Goal: Task Accomplishment & Management: Use online tool/utility

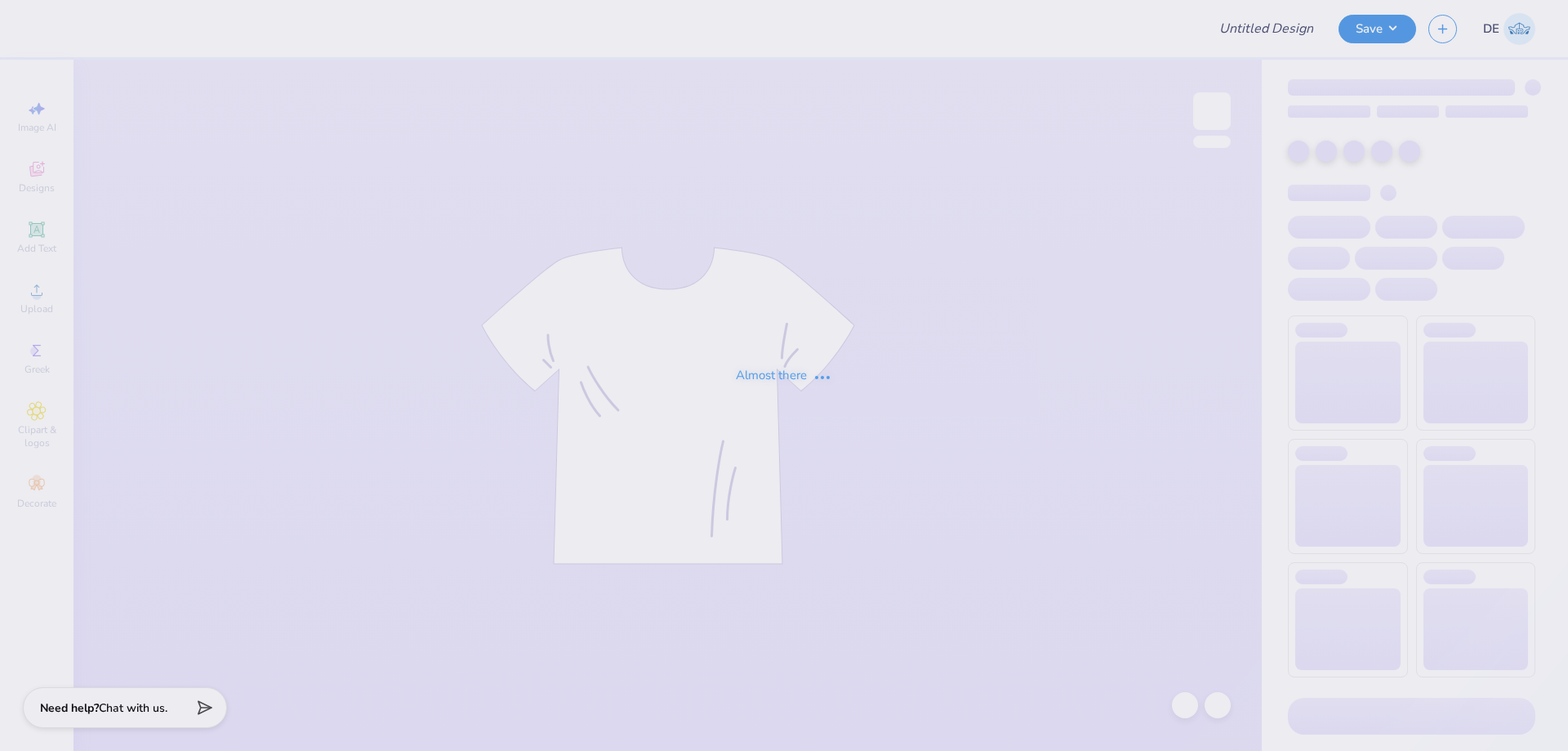
type input "The [GEOGRAPHIC_DATA][US_STATE] : [PERSON_NAME]"
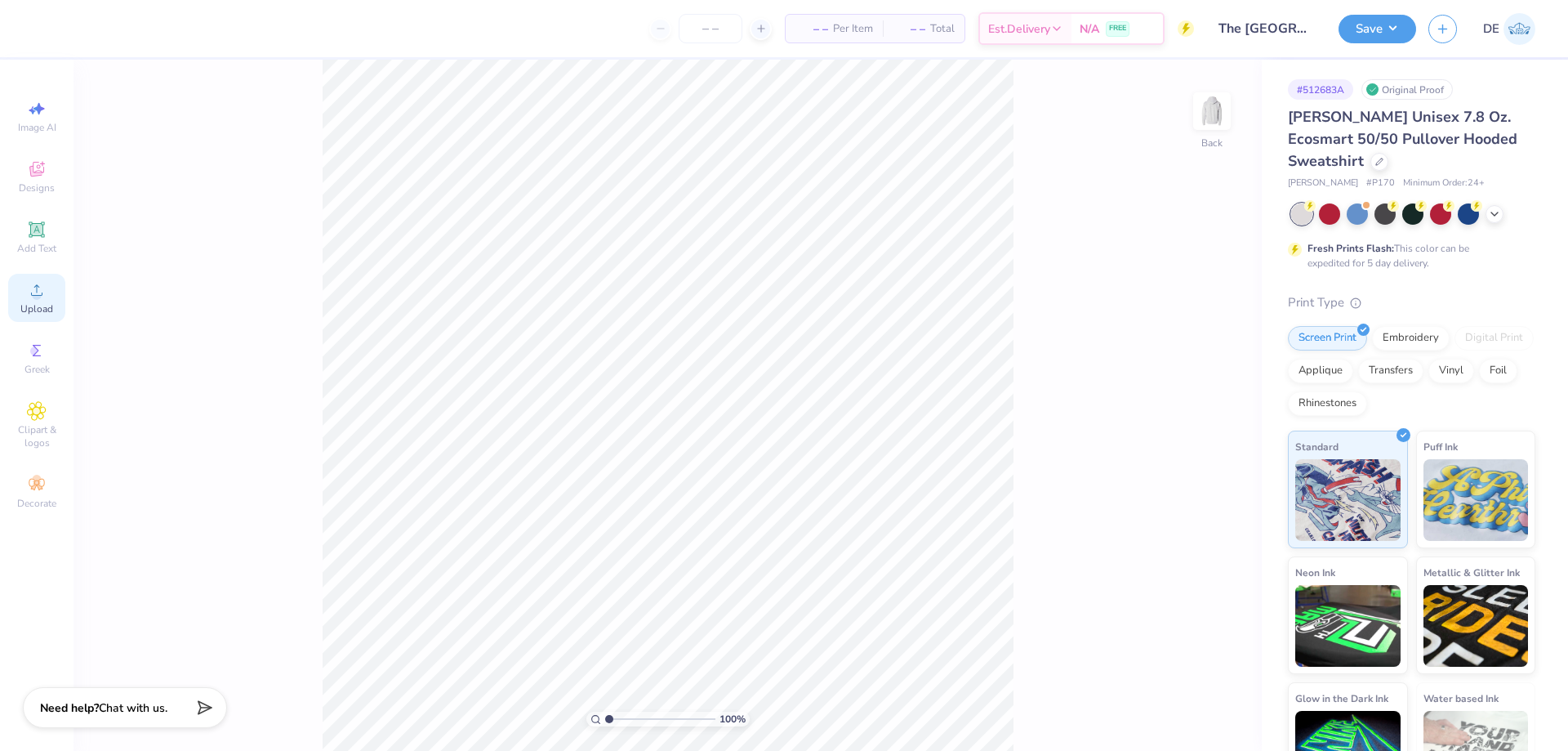
click at [37, 299] on circle at bounding box center [35, 295] width 9 height 9
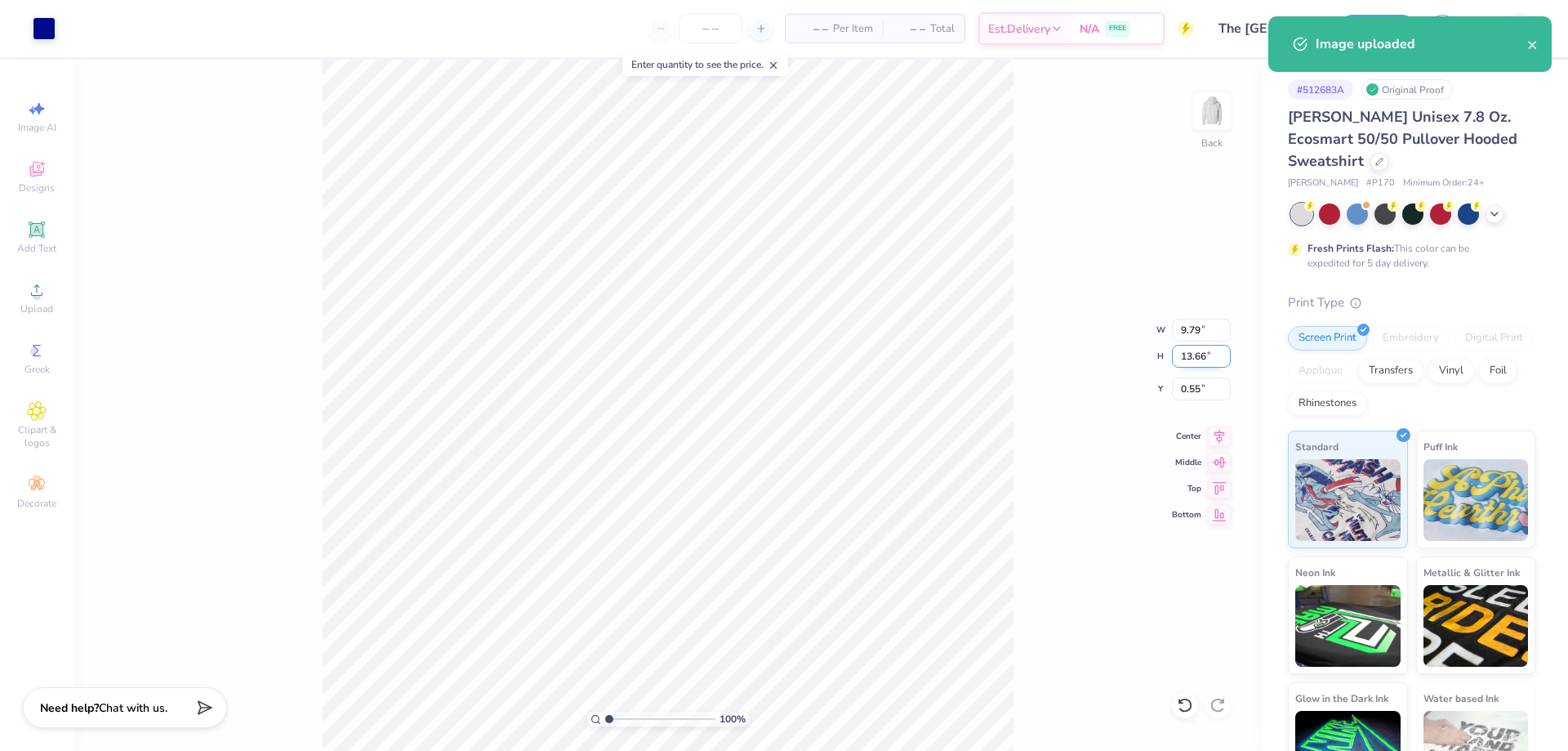
click at [1187, 356] on input "13.66" at bounding box center [1202, 356] width 59 height 23
type input "105"
type input "9.86"
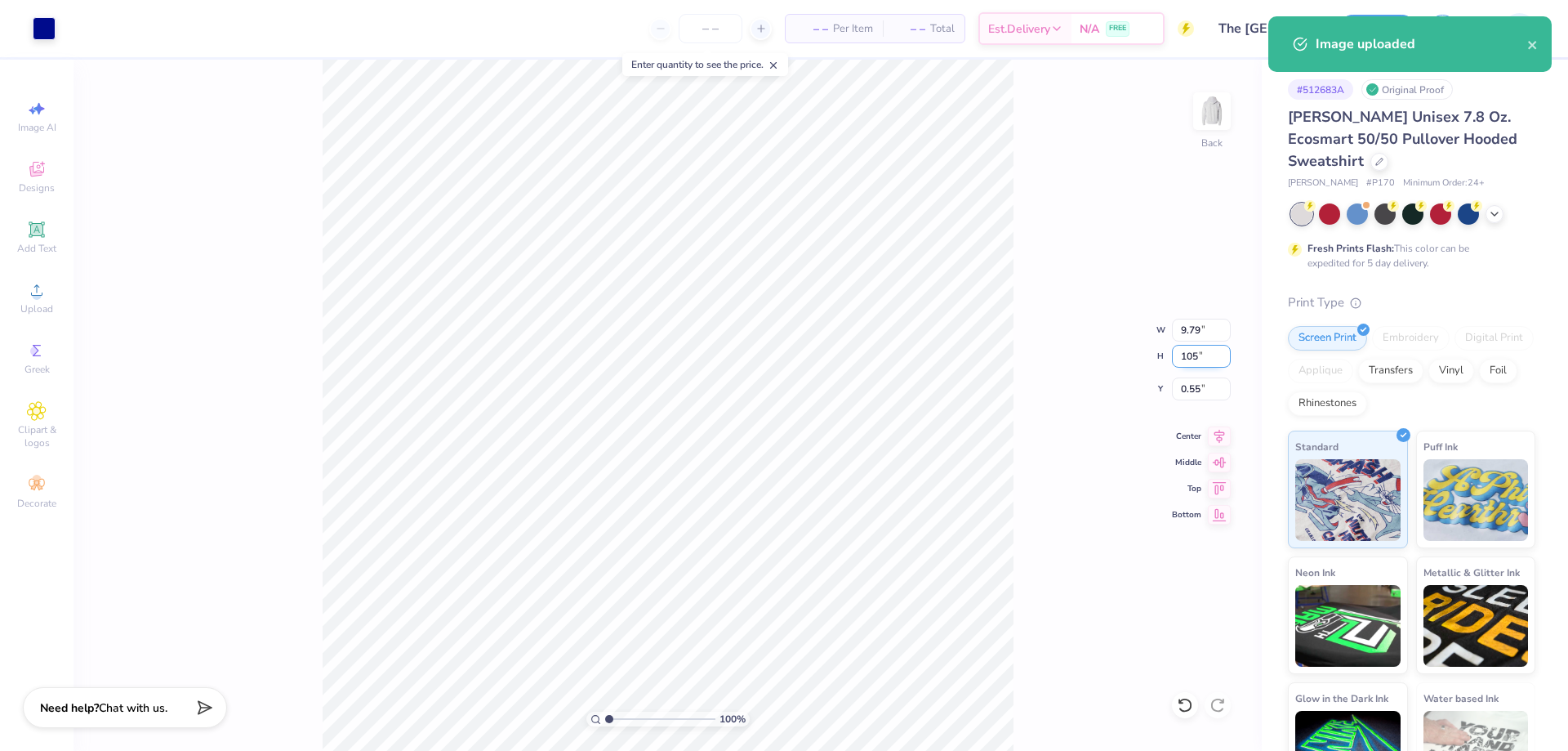
type input "13.75"
type input "0.50"
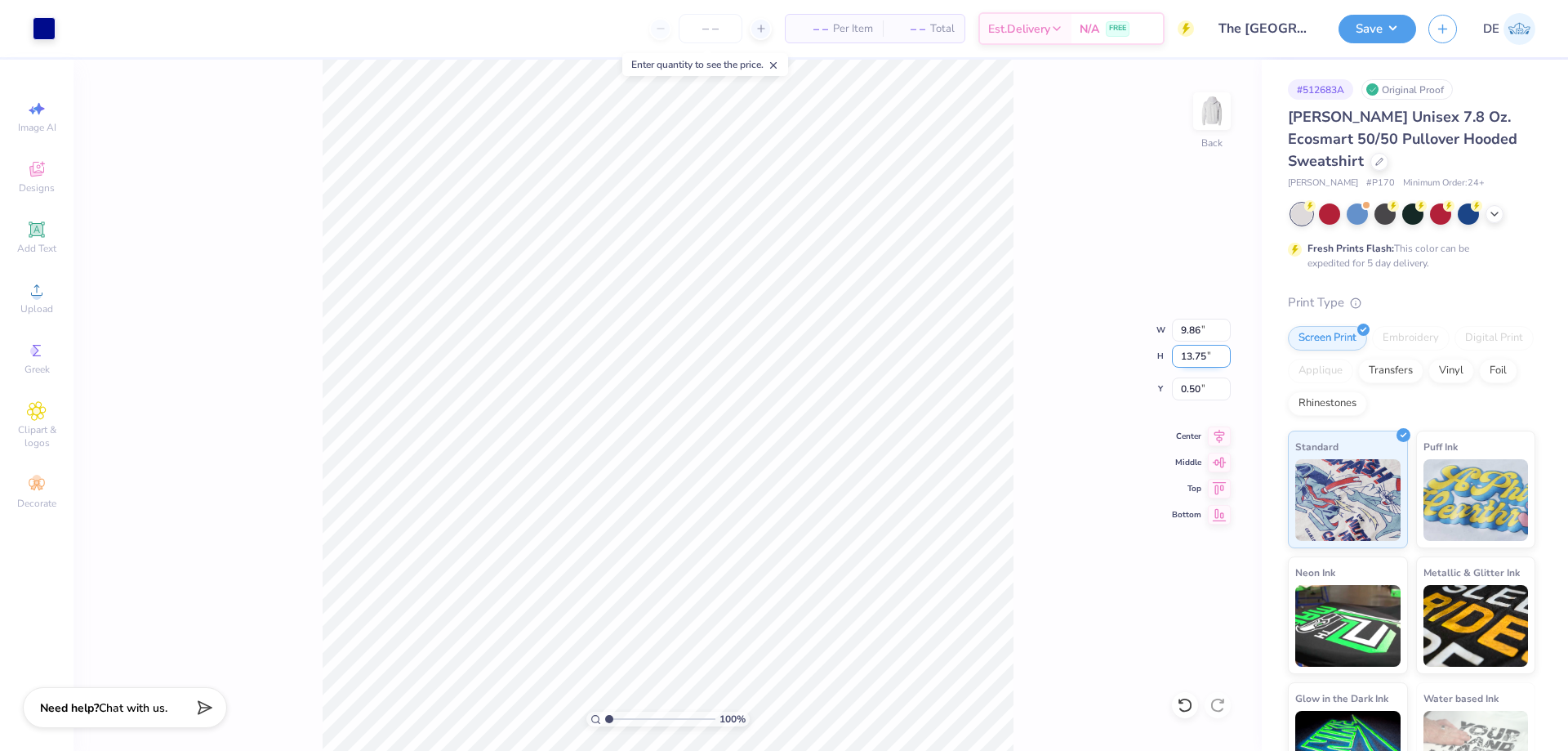
click at [1189, 355] on input "13.75" at bounding box center [1202, 356] width 59 height 23
type input "10.5"
type input "7.53"
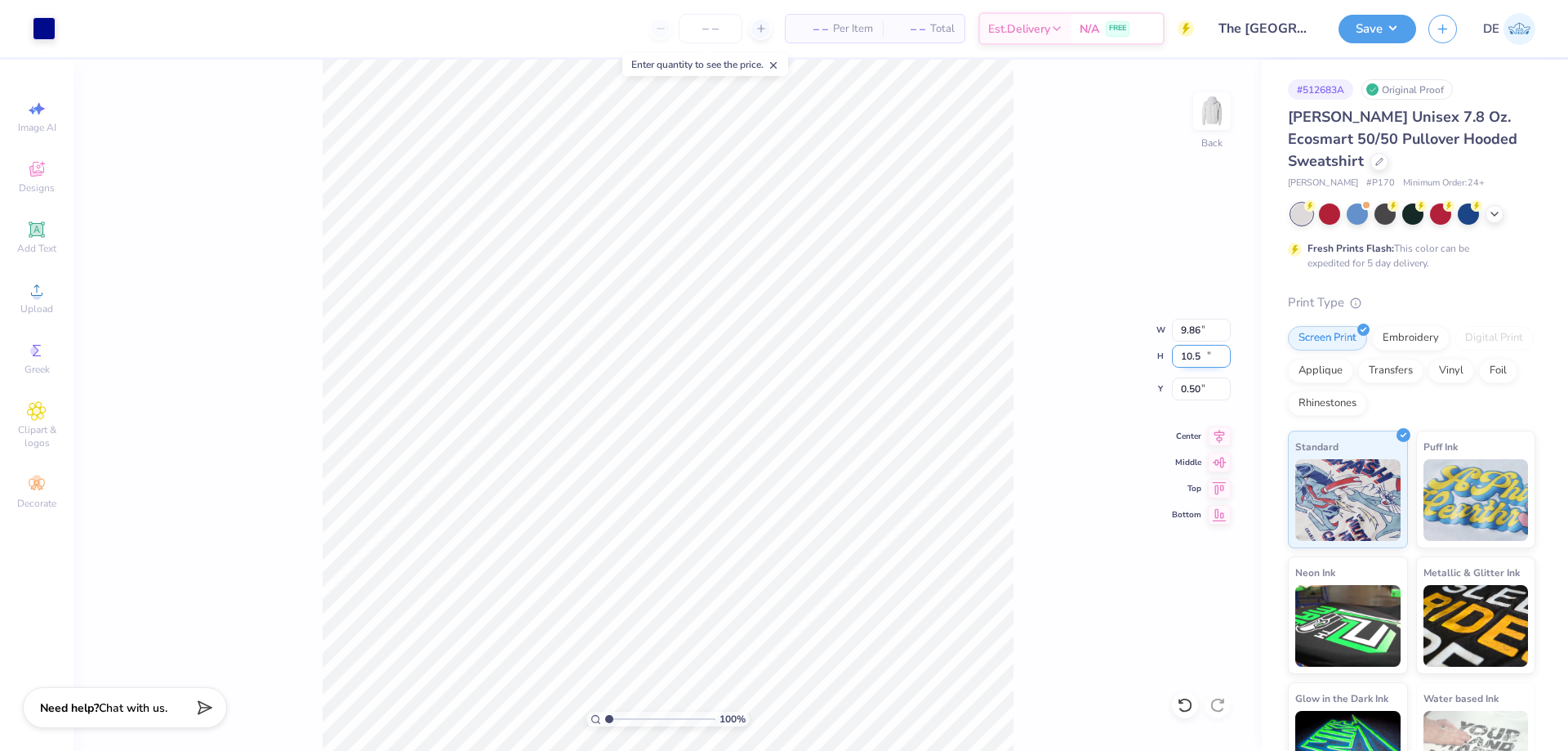
type input "10.50"
click at [1196, 390] on input "2.13" at bounding box center [1202, 389] width 59 height 23
type input "3.00"
click at [1196, 387] on input "3.30" at bounding box center [1202, 389] width 59 height 23
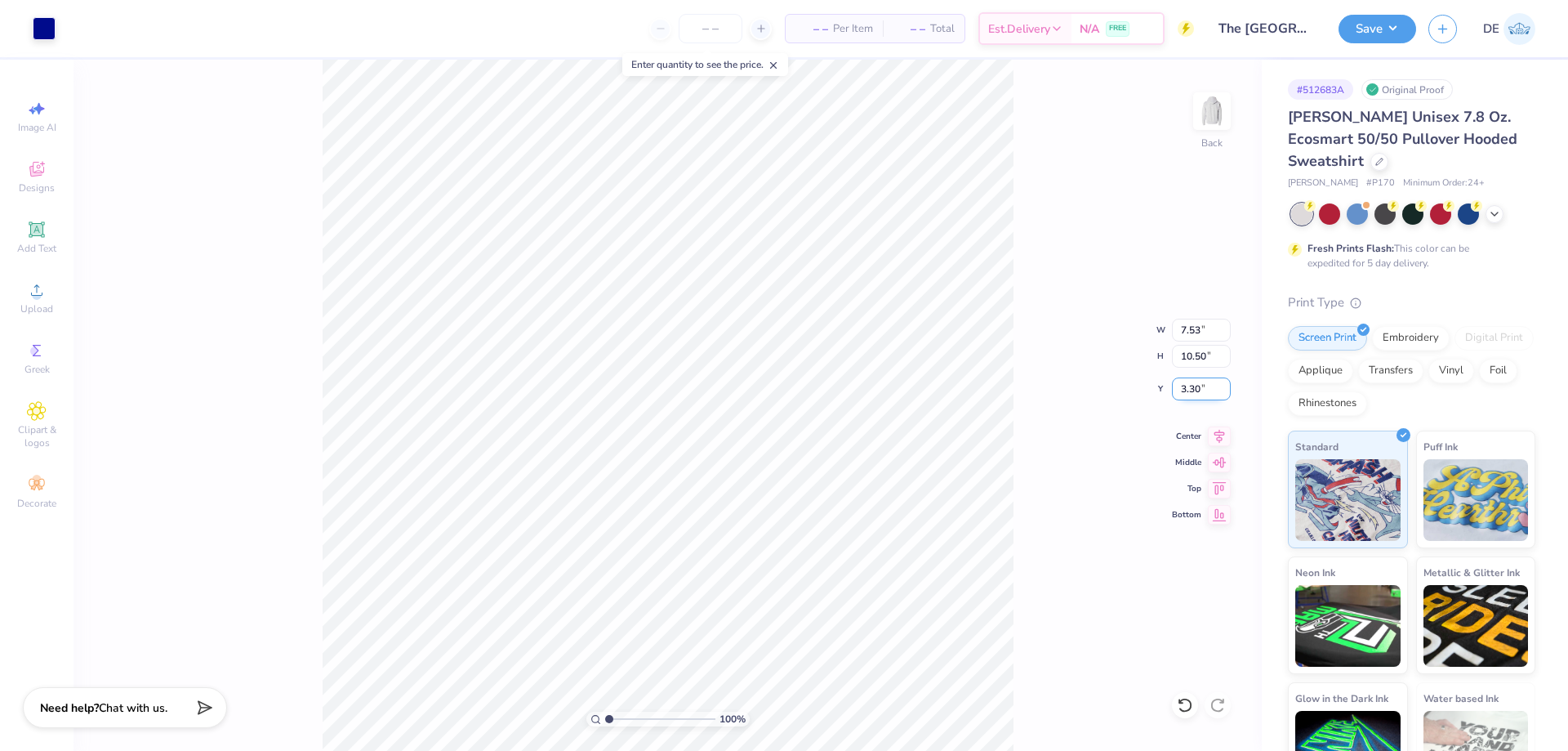
click at [1196, 387] on input "3.30" at bounding box center [1202, 389] width 59 height 23
type input "3.00"
click at [1362, 20] on button "Save" at bounding box center [1377, 27] width 77 height 29
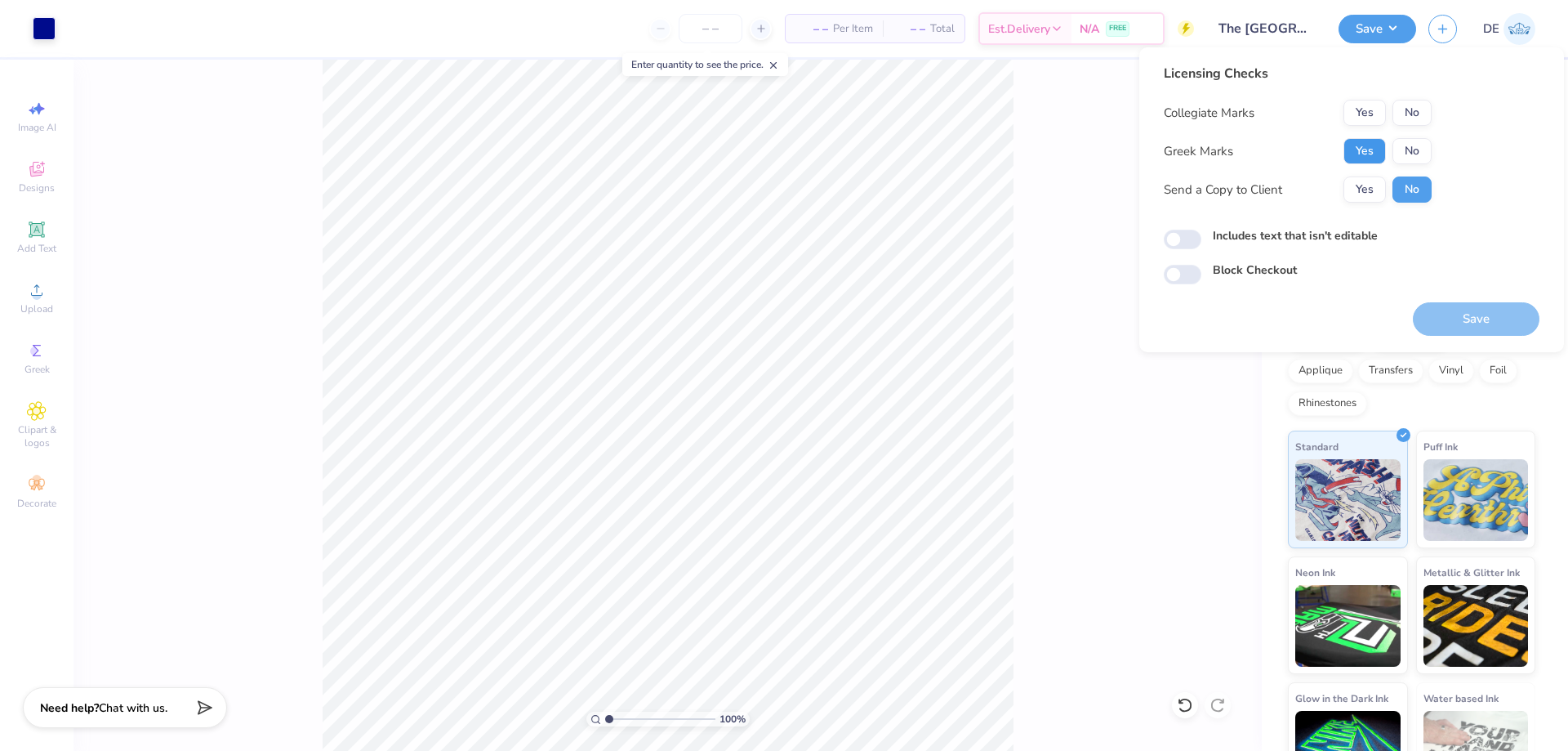
click at [1367, 150] on button "Yes" at bounding box center [1365, 151] width 43 height 26
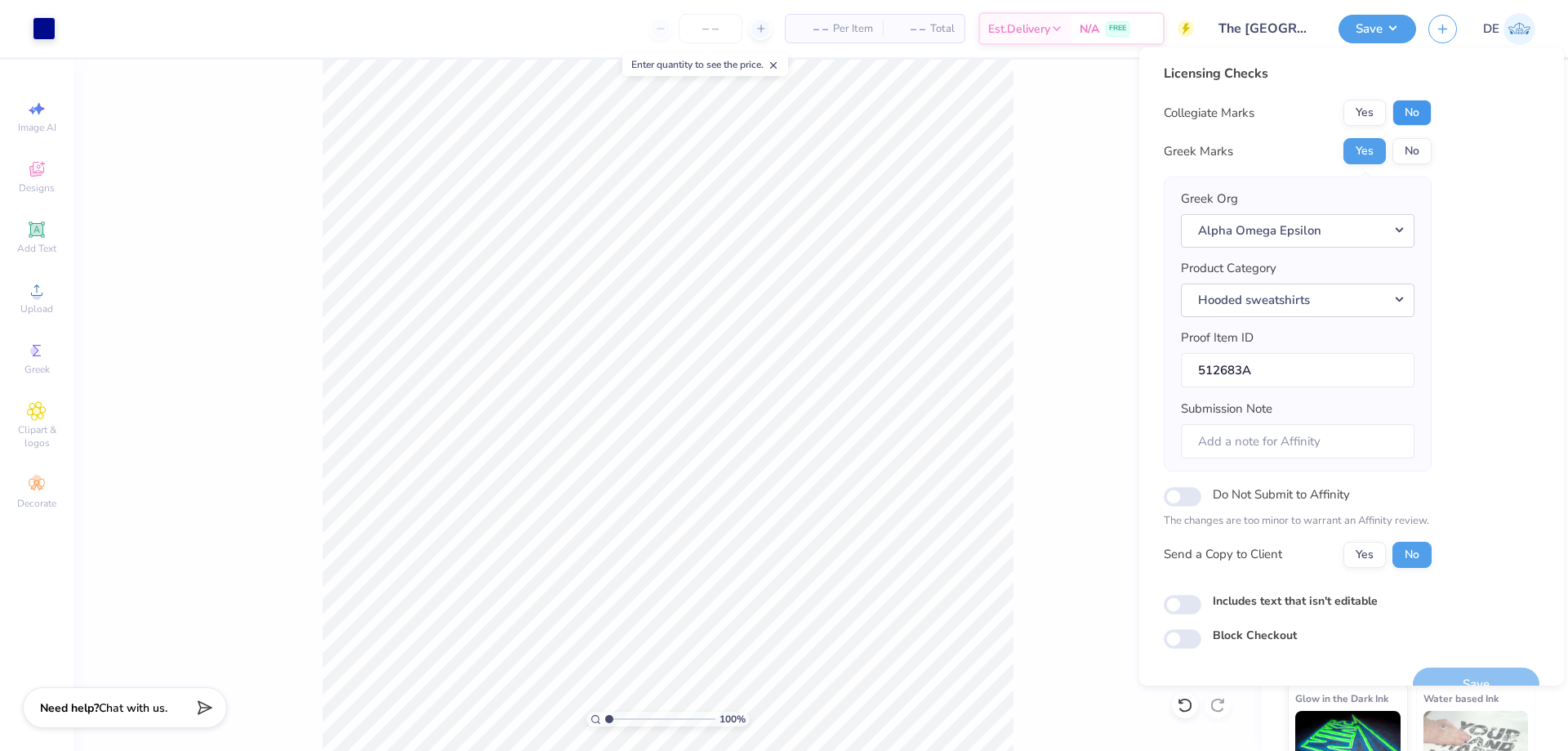
click at [1402, 111] on button "No" at bounding box center [1412, 112] width 39 height 26
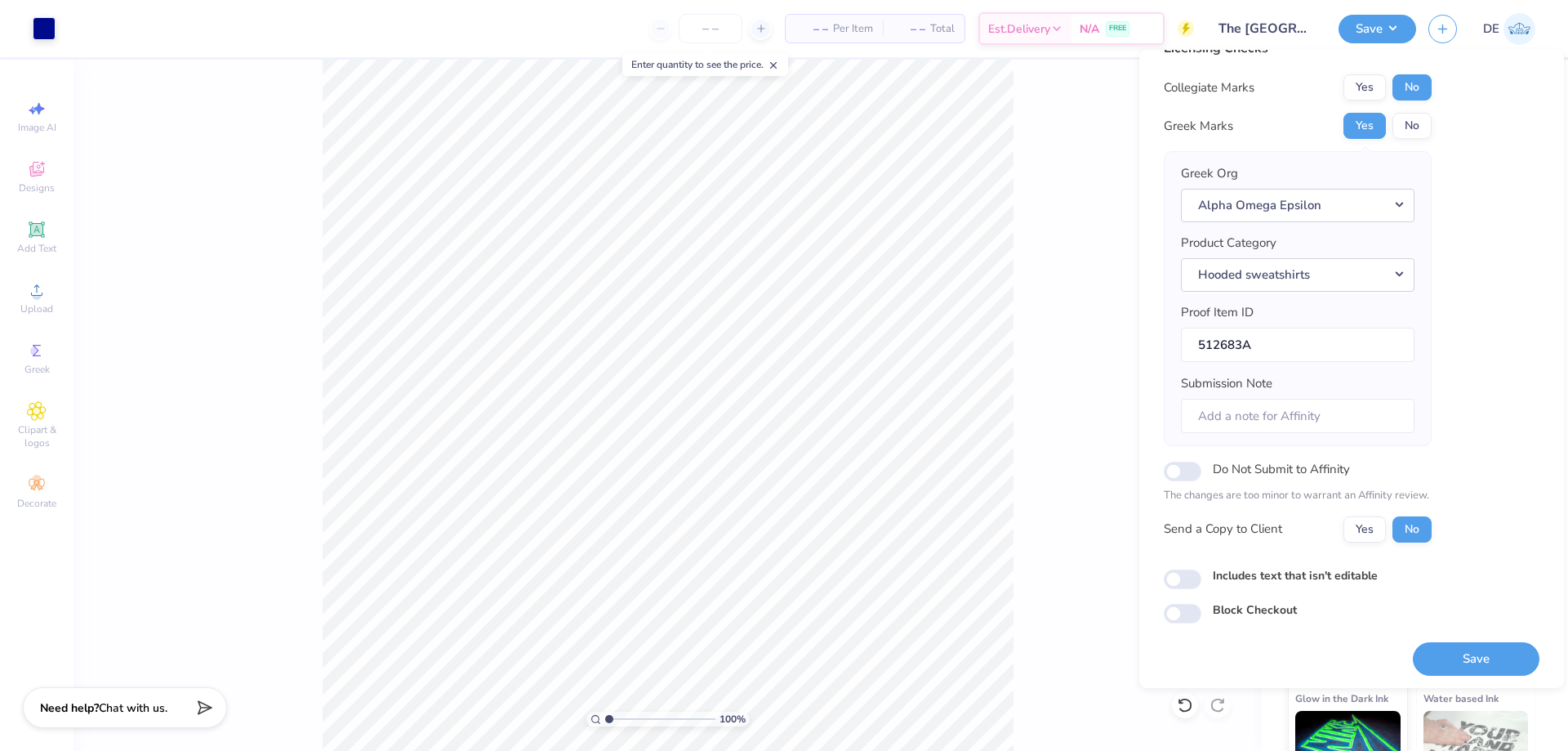
scroll to position [31, 0]
click at [1471, 659] on button "Save" at bounding box center [1476, 656] width 127 height 33
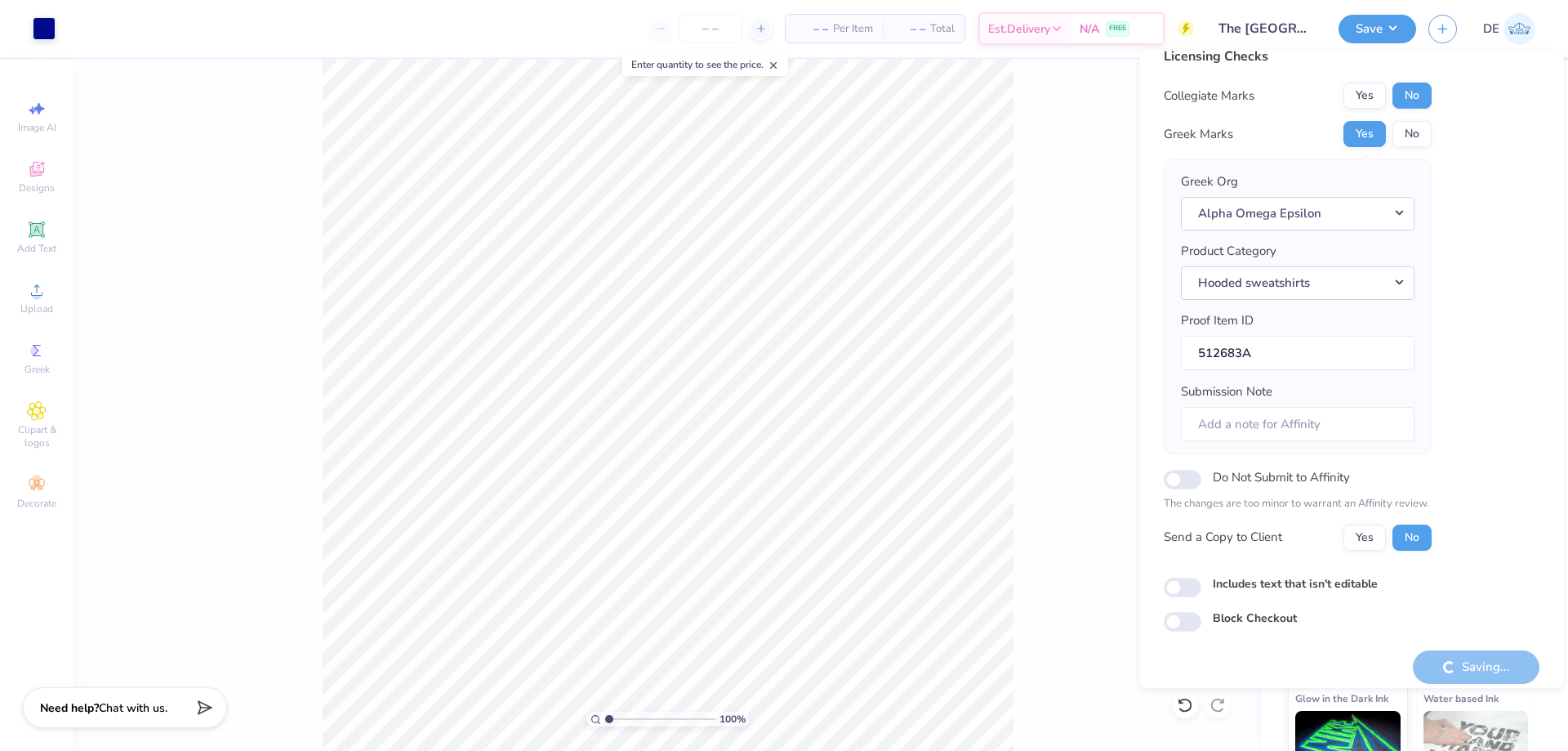
scroll to position [0, 0]
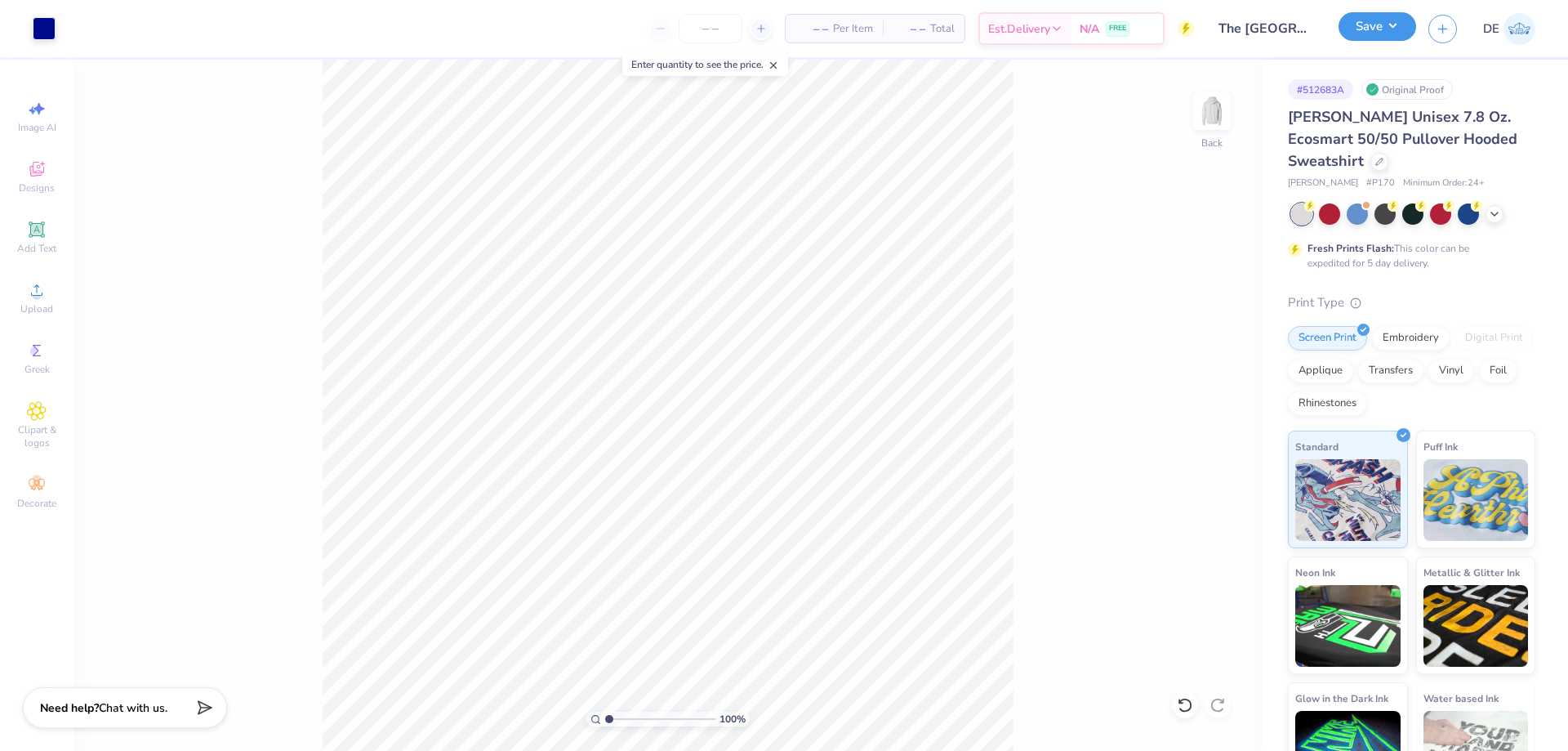
click at [1354, 26] on button "Save" at bounding box center [1377, 27] width 77 height 29
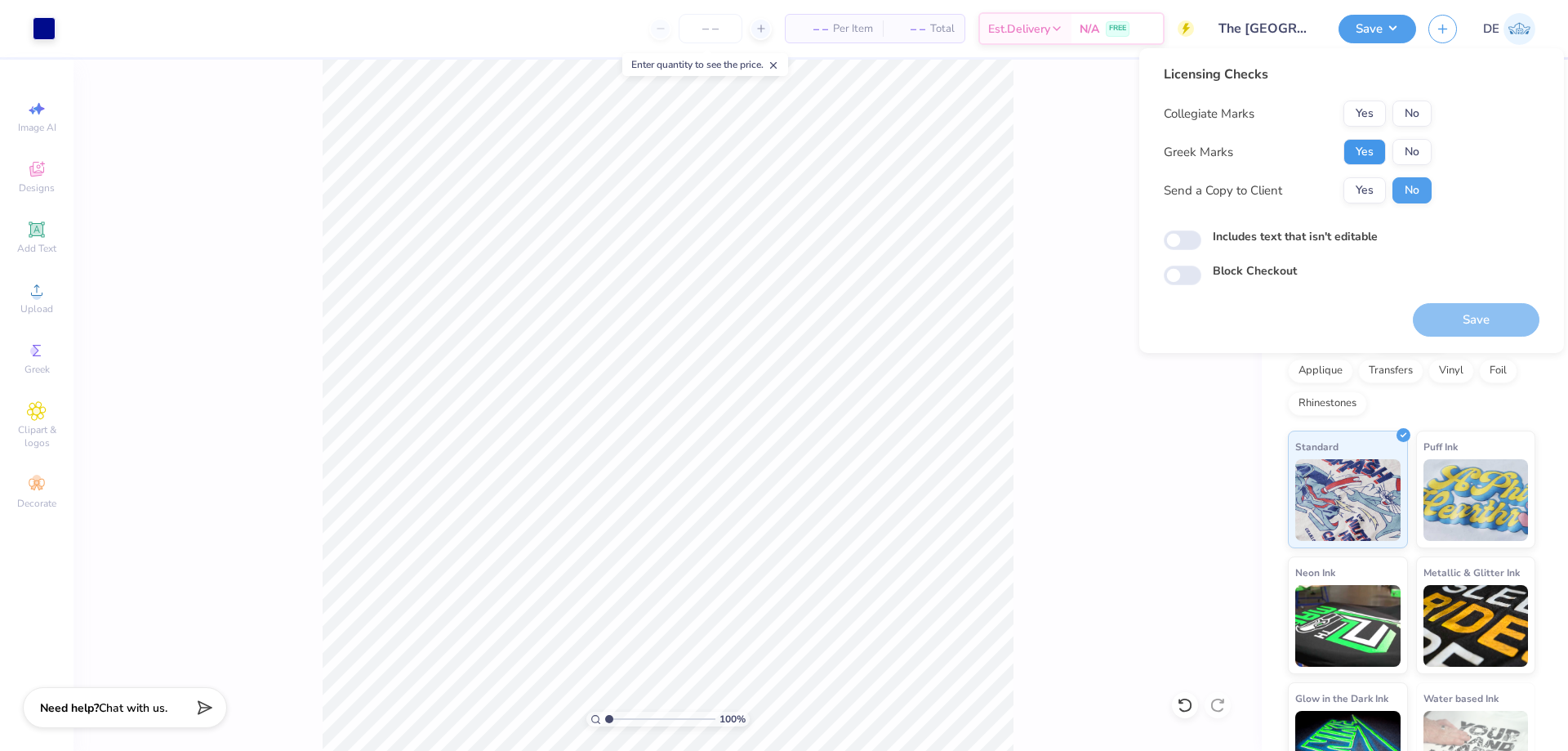
click at [1385, 155] on button "Yes" at bounding box center [1365, 152] width 43 height 26
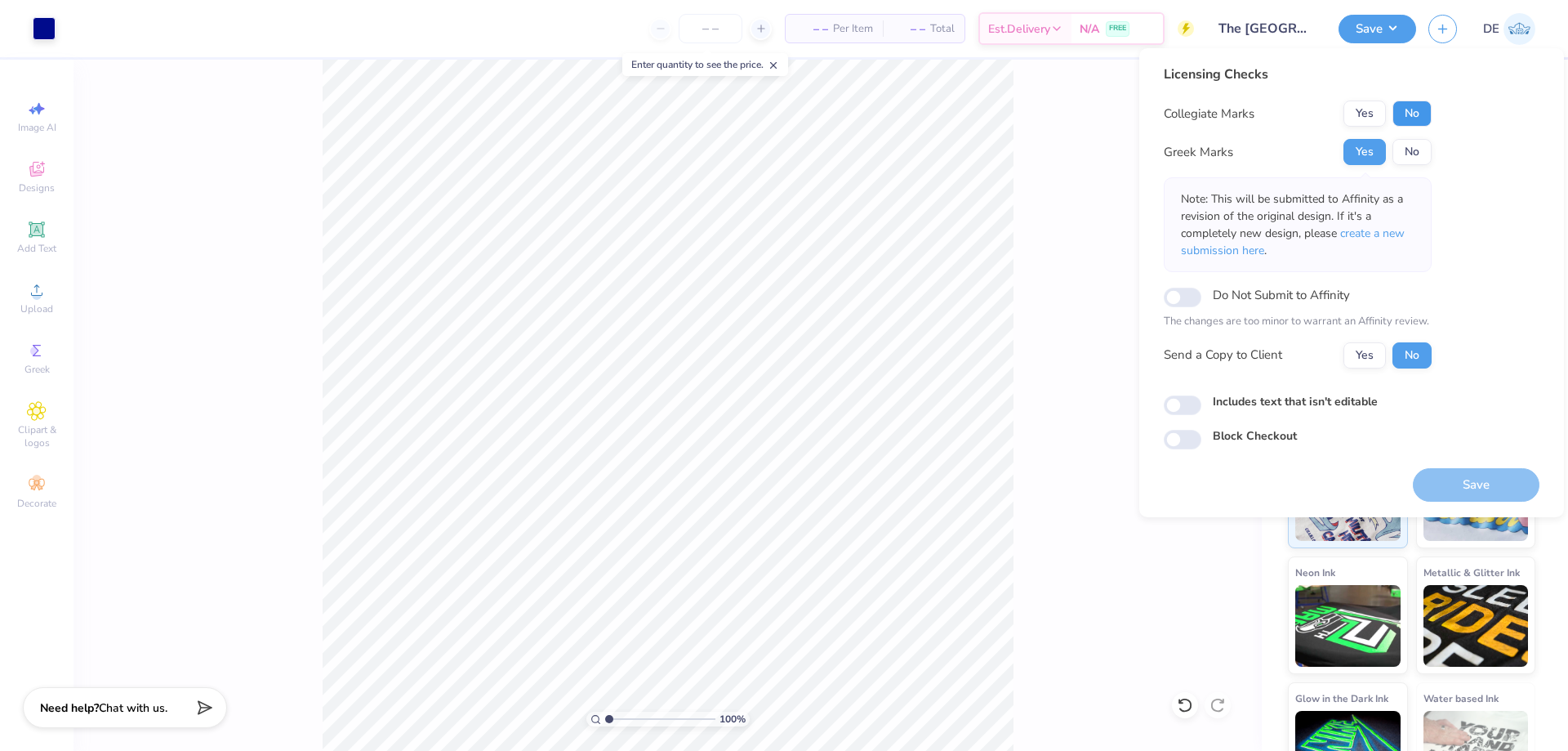
click at [1402, 111] on button "No" at bounding box center [1412, 113] width 39 height 26
drag, startPoint x: 1431, startPoint y: 462, endPoint x: 1455, endPoint y: 503, distance: 47.5
click at [1434, 476] on div "Save" at bounding box center [1476, 475] width 127 height 52
click at [1454, 501] on div "Licensing Checks Collegiate Marks Yes No Greek Marks Yes No Note: This will be …" at bounding box center [1351, 283] width 424 height 469
click at [1462, 492] on button "Save" at bounding box center [1476, 485] width 127 height 33
